Goal: Navigation & Orientation: Find specific page/section

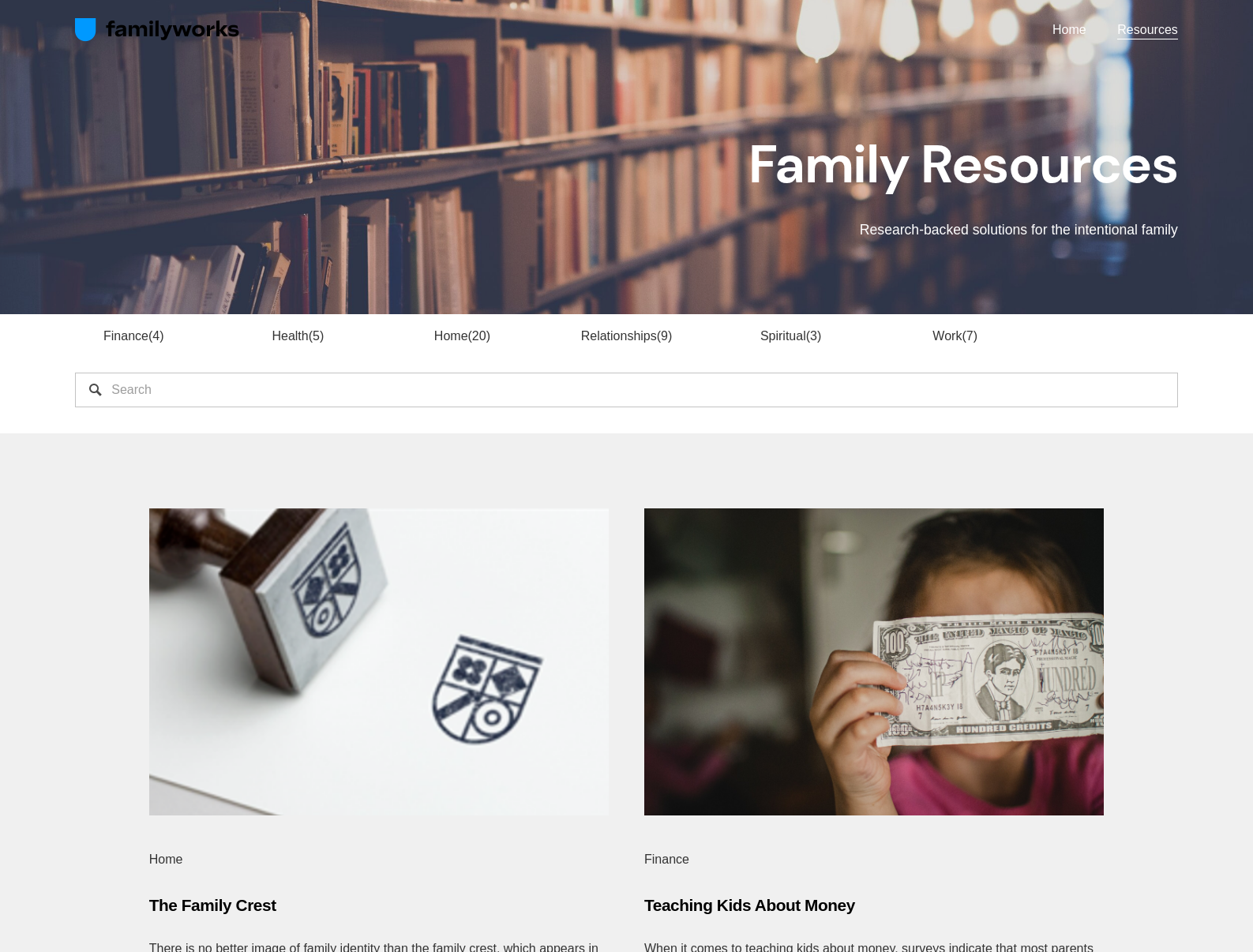
click at [176, 27] on img at bounding box center [157, 30] width 165 height 25
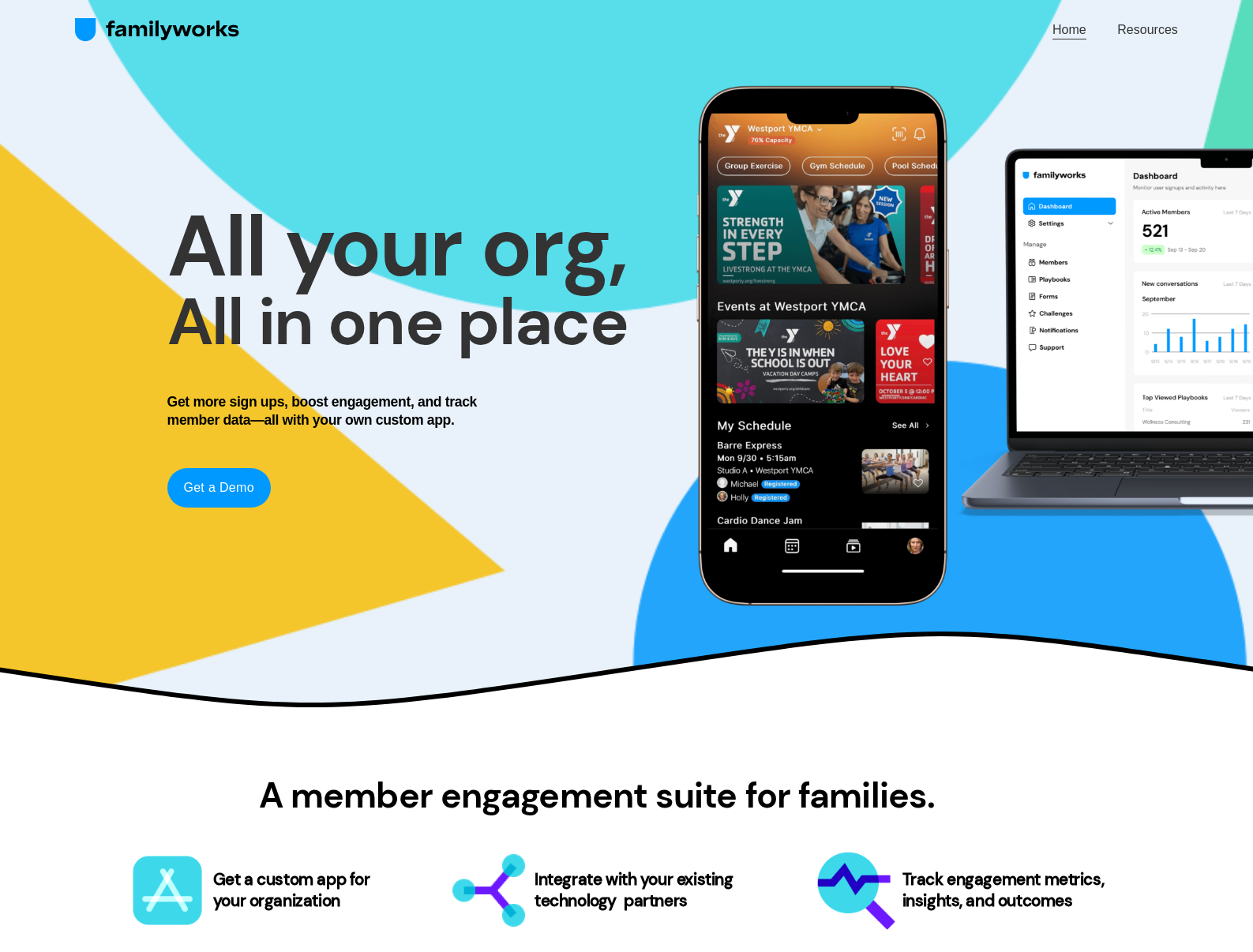
click at [1152, 29] on link "Resources" at bounding box center [1147, 30] width 60 height 22
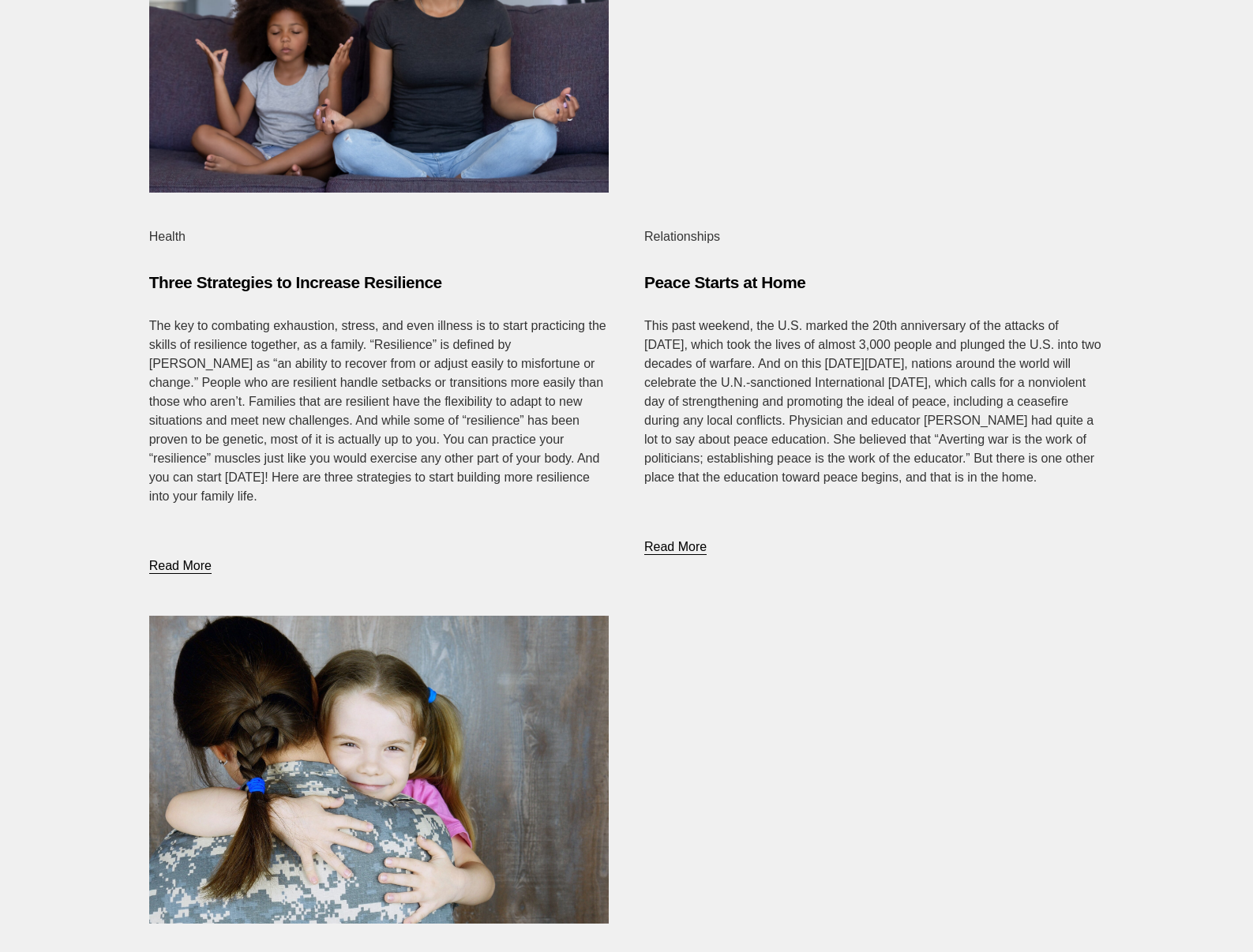
scroll to position [1355, 0]
